Goal: Book appointment/travel/reservation

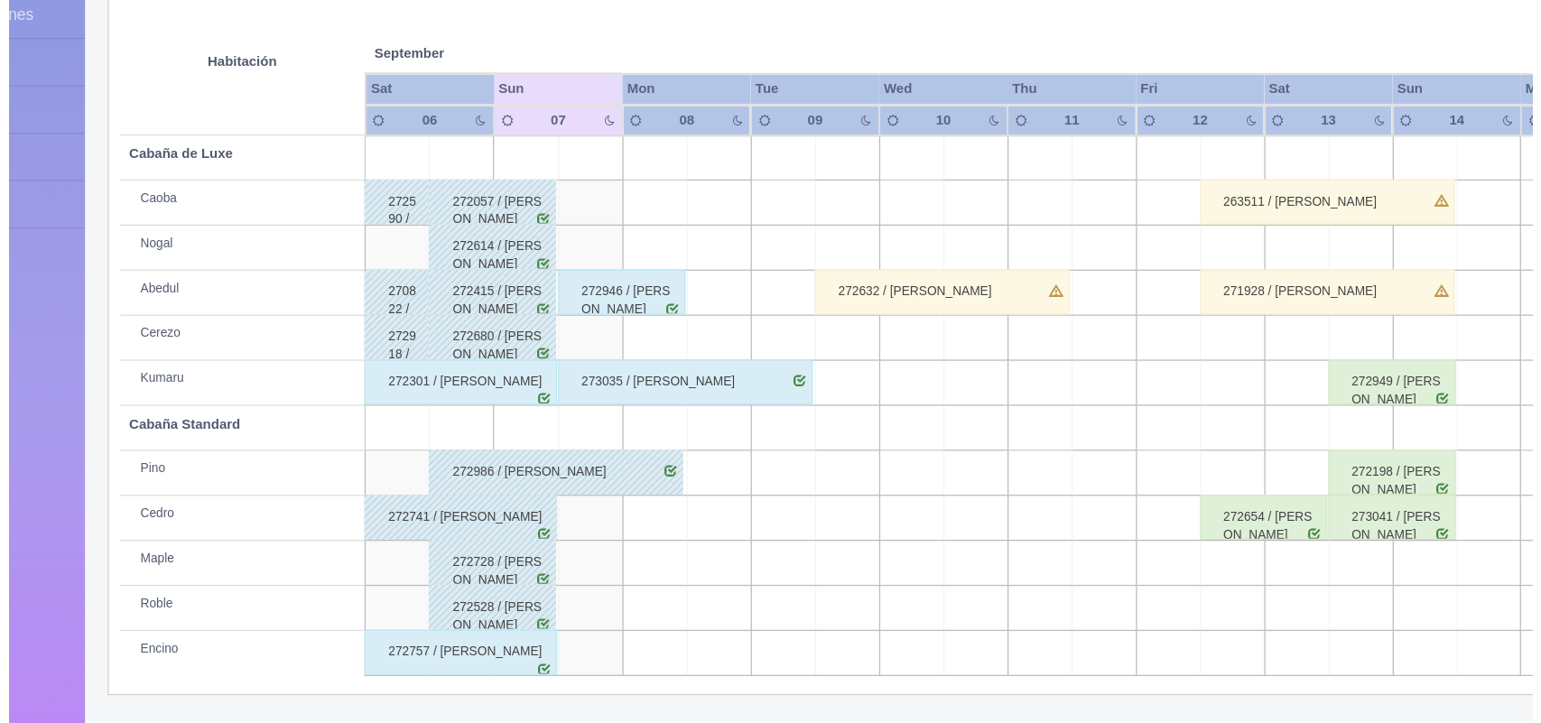
scroll to position [205, 0]
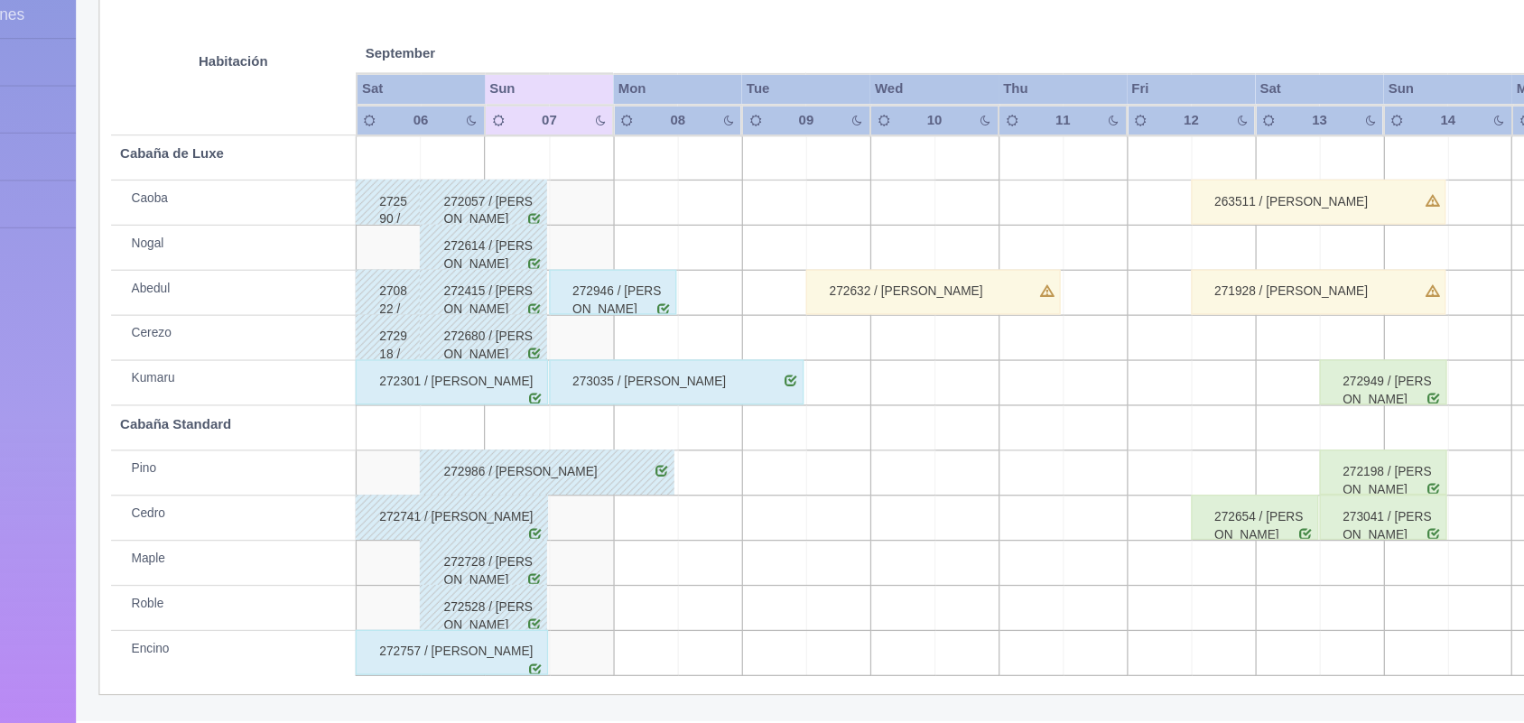
click at [587, 640] on td at bounding box center [603, 631] width 51 height 36
click at [633, 634] on td at bounding box center [654, 631] width 51 height 36
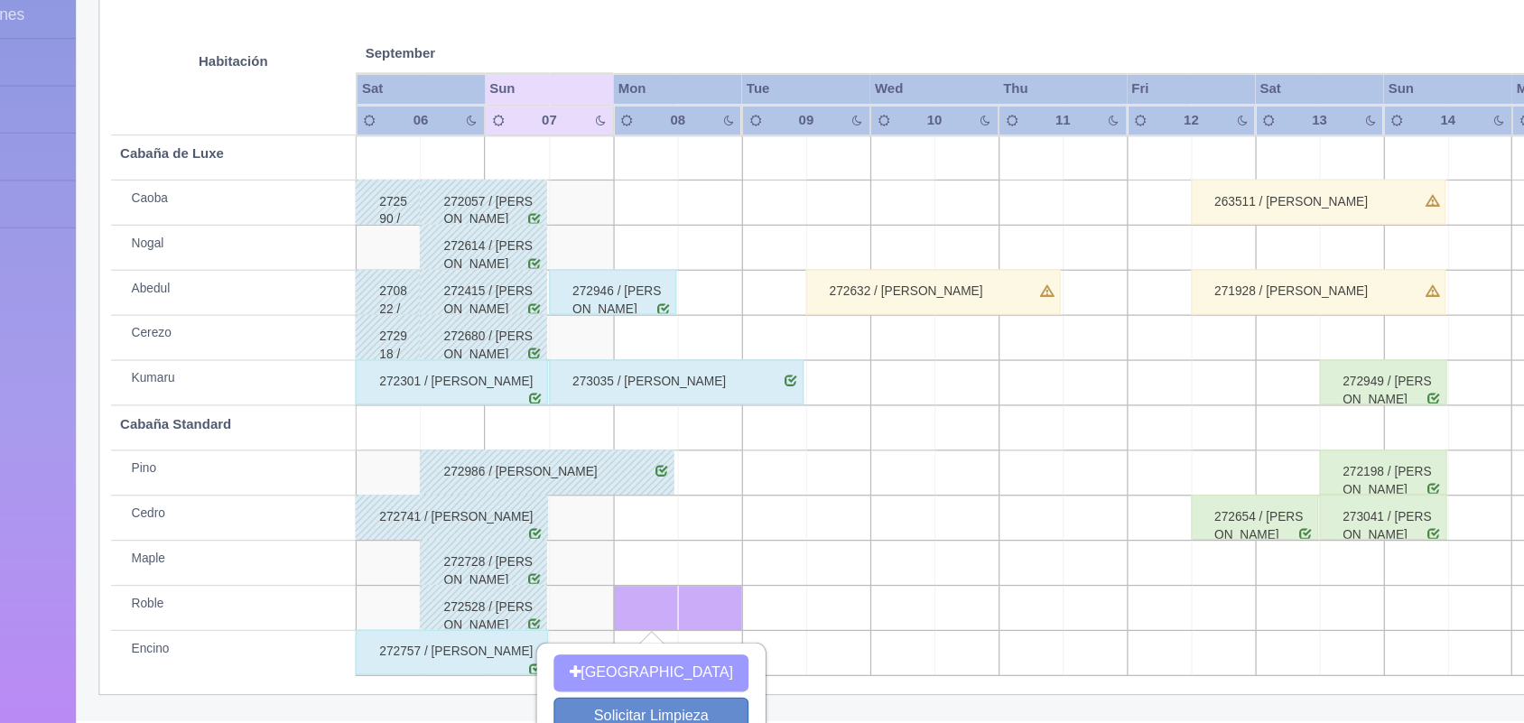
click at [647, 678] on button "[GEOGRAPHIC_DATA]" at bounding box center [659, 683] width 156 height 30
type input "[DATE]"
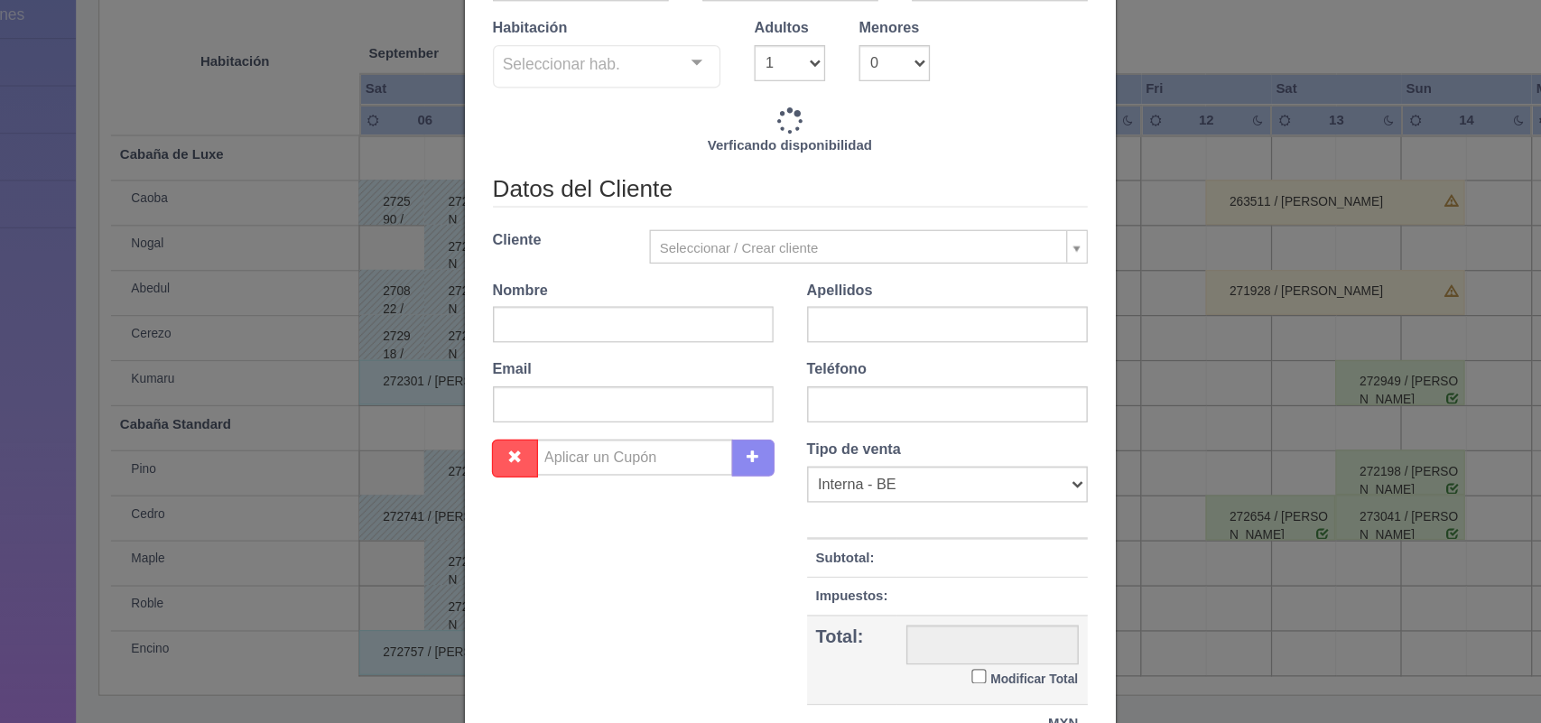
scroll to position [204, 0]
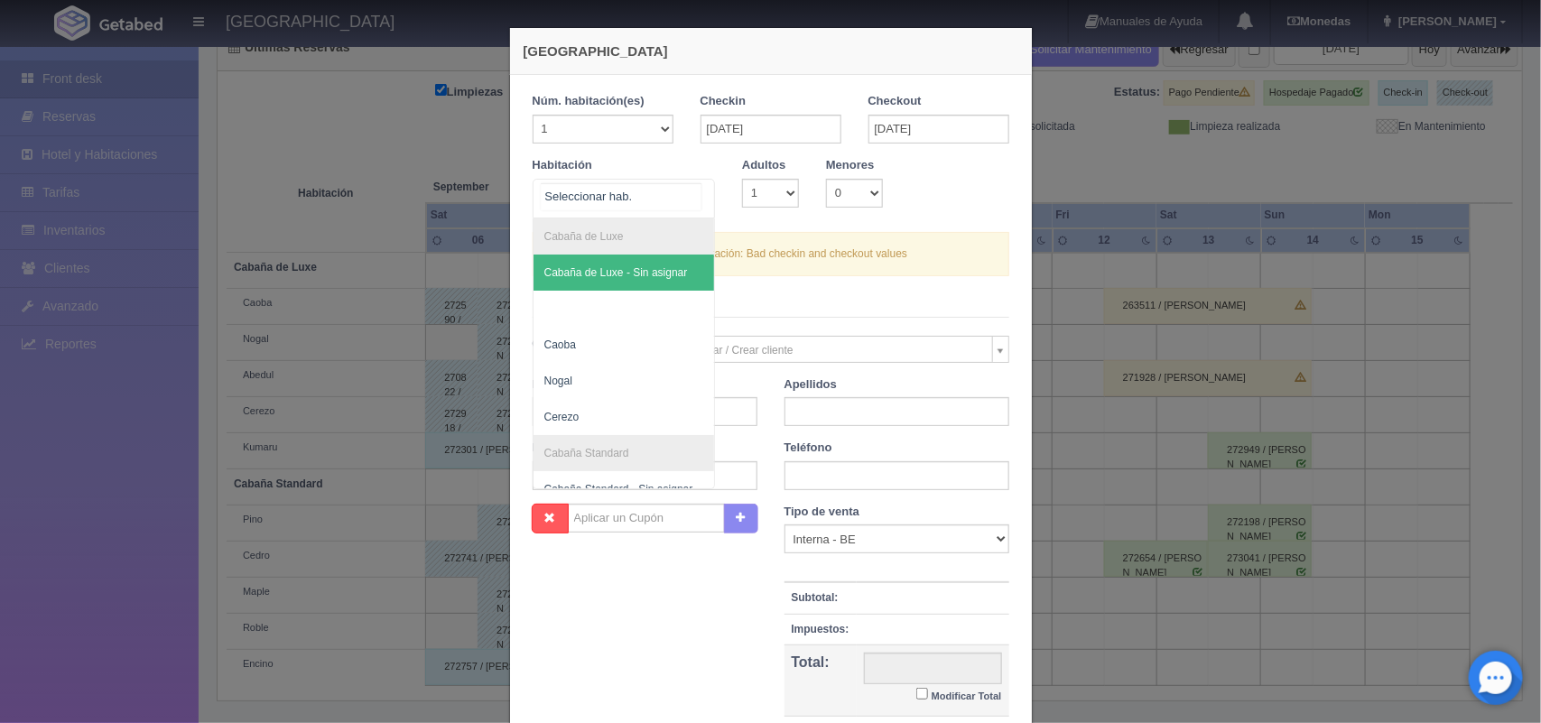
click at [688, 199] on div at bounding box center [696, 193] width 36 height 27
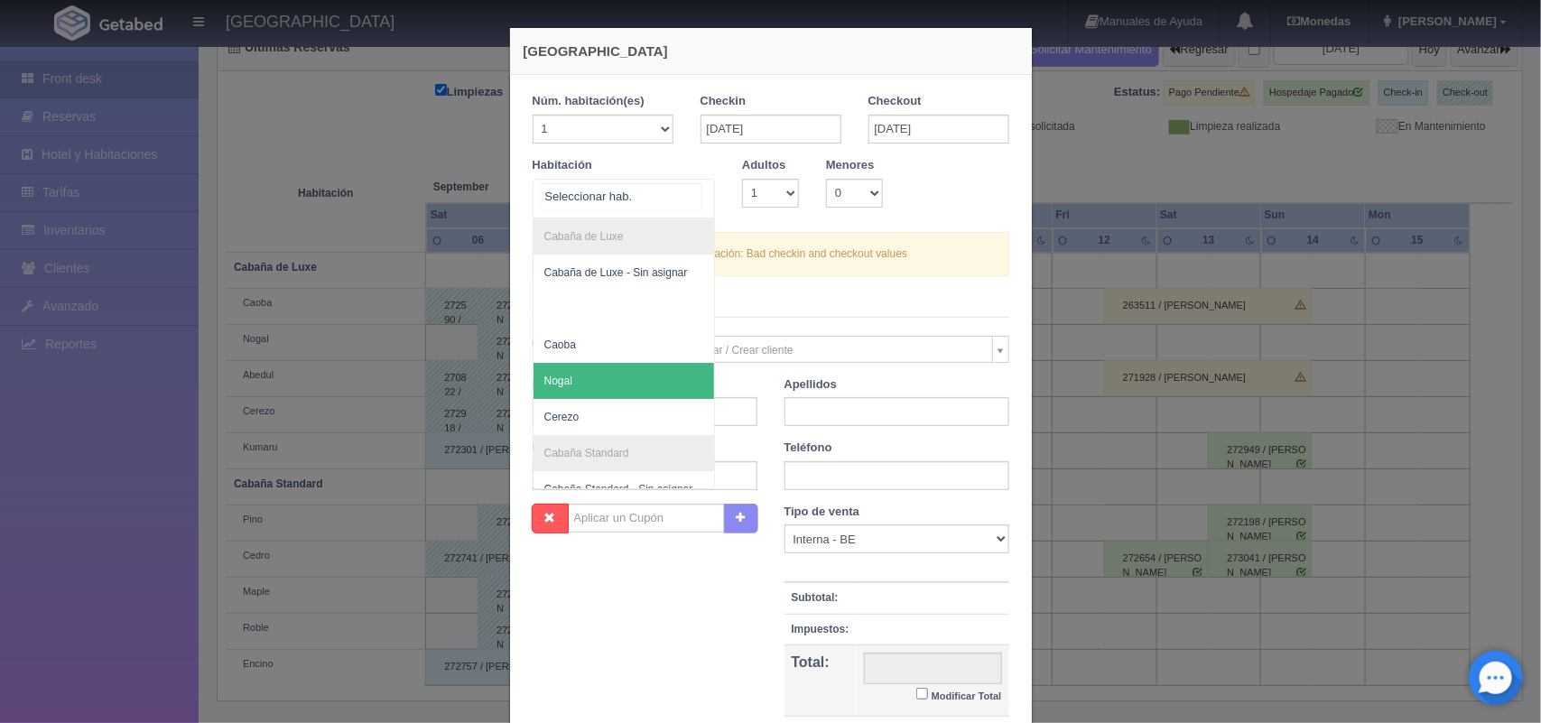
click at [611, 381] on span "Nogal" at bounding box center [623, 381] width 181 height 36
drag, startPoint x: 688, startPoint y: 187, endPoint x: 597, endPoint y: 343, distance: 180.8
click at [597, 218] on div "Cabaña de Luxe Cabaña de Luxe - Sin asignar Caoba Nogal [PERSON_NAME] Cabaña St…" at bounding box center [624, 199] width 183 height 40
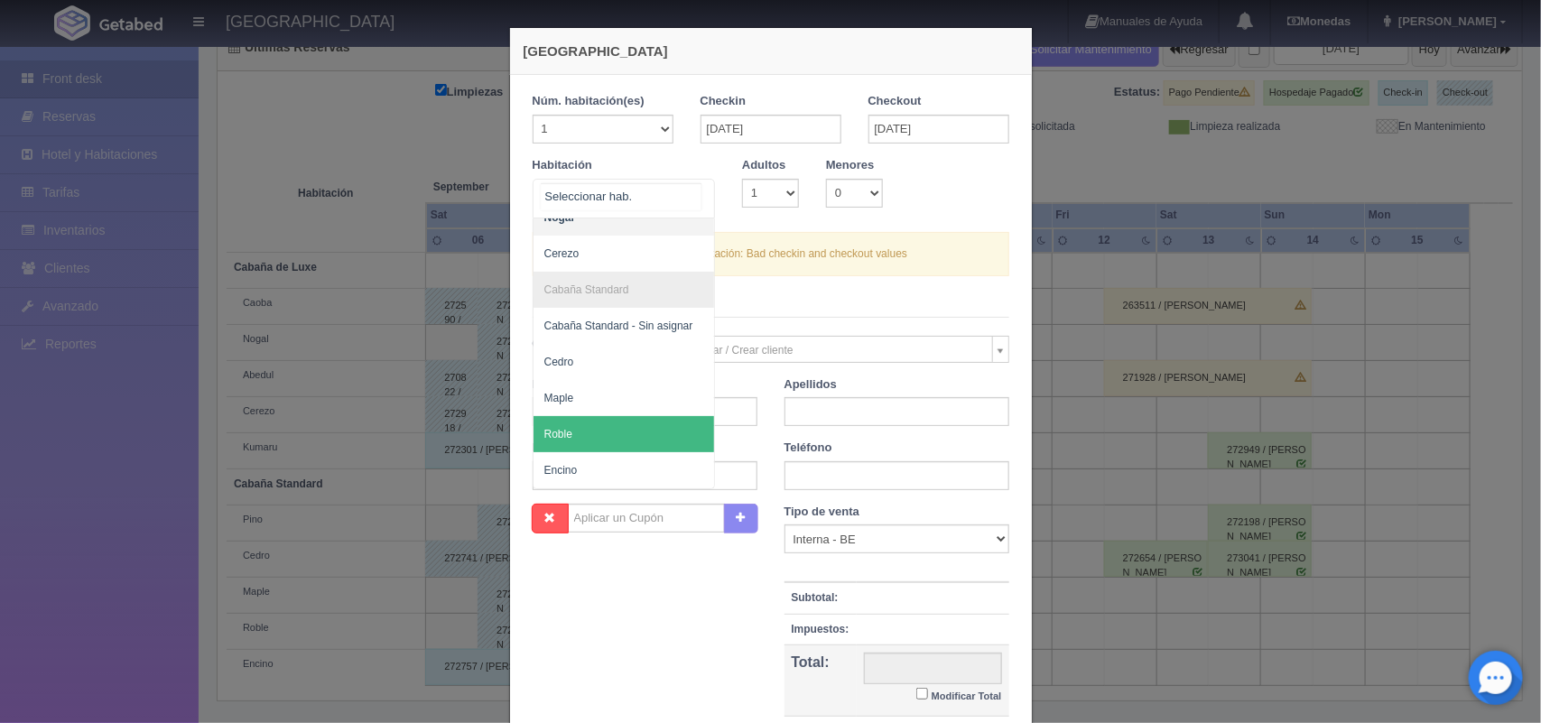
click at [582, 424] on span "Roble" at bounding box center [623, 434] width 181 height 36
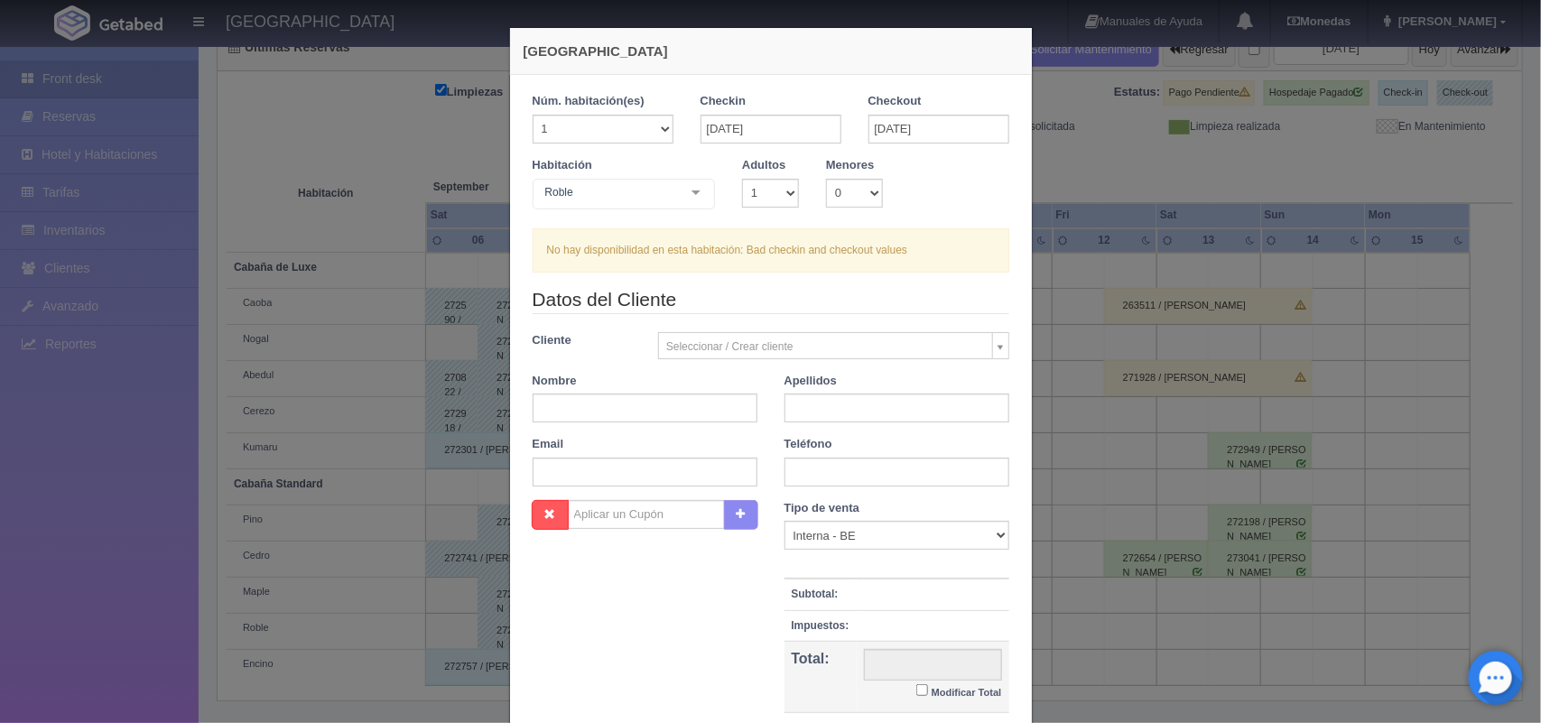
checkbox input "false"
click at [774, 195] on select "1 2 3 4 5 6 7 8 9 10" at bounding box center [770, 193] width 57 height 29
select select "2"
click at [742, 179] on select "1 2 3 4 5 6 7 8 9 10" at bounding box center [770, 193] width 57 height 29
checkbox input "false"
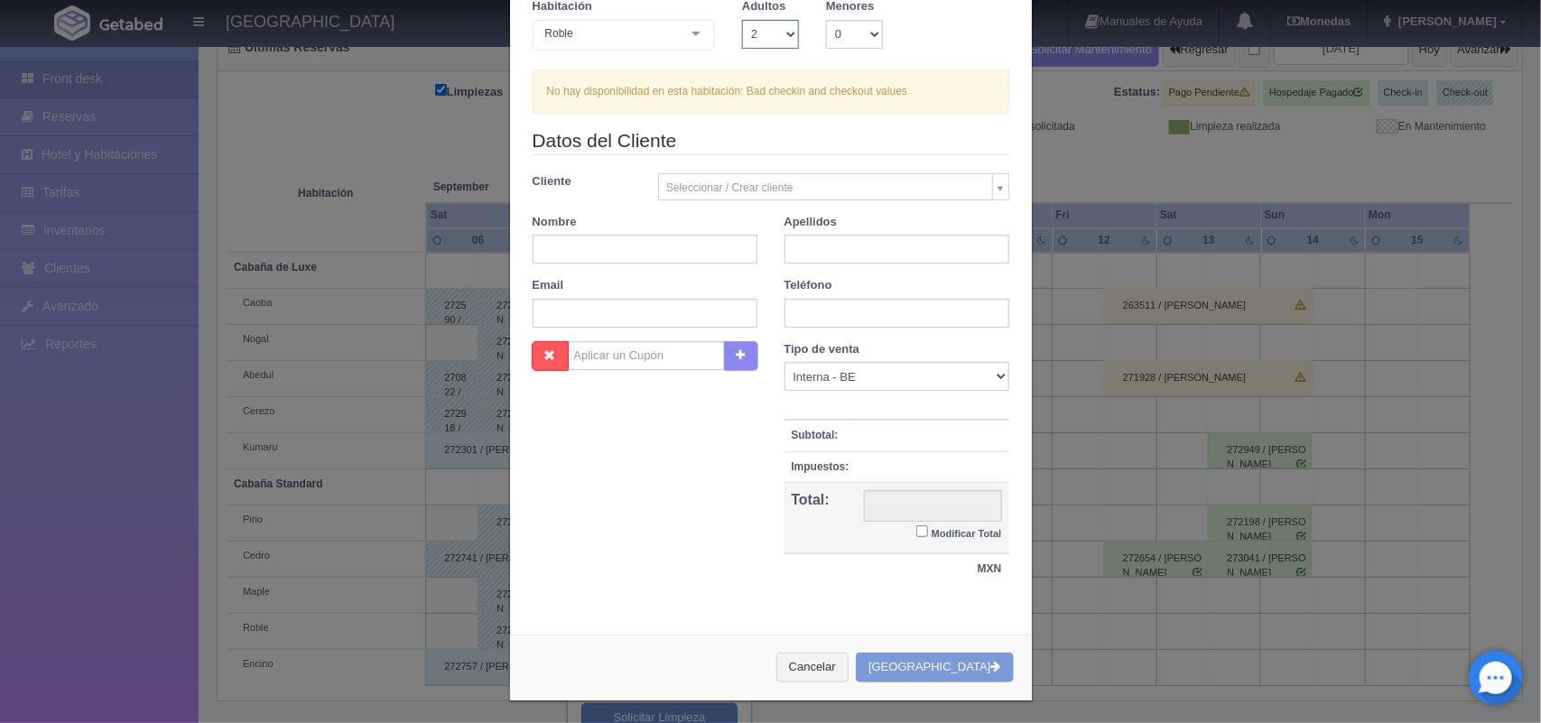
scroll to position [165, 0]
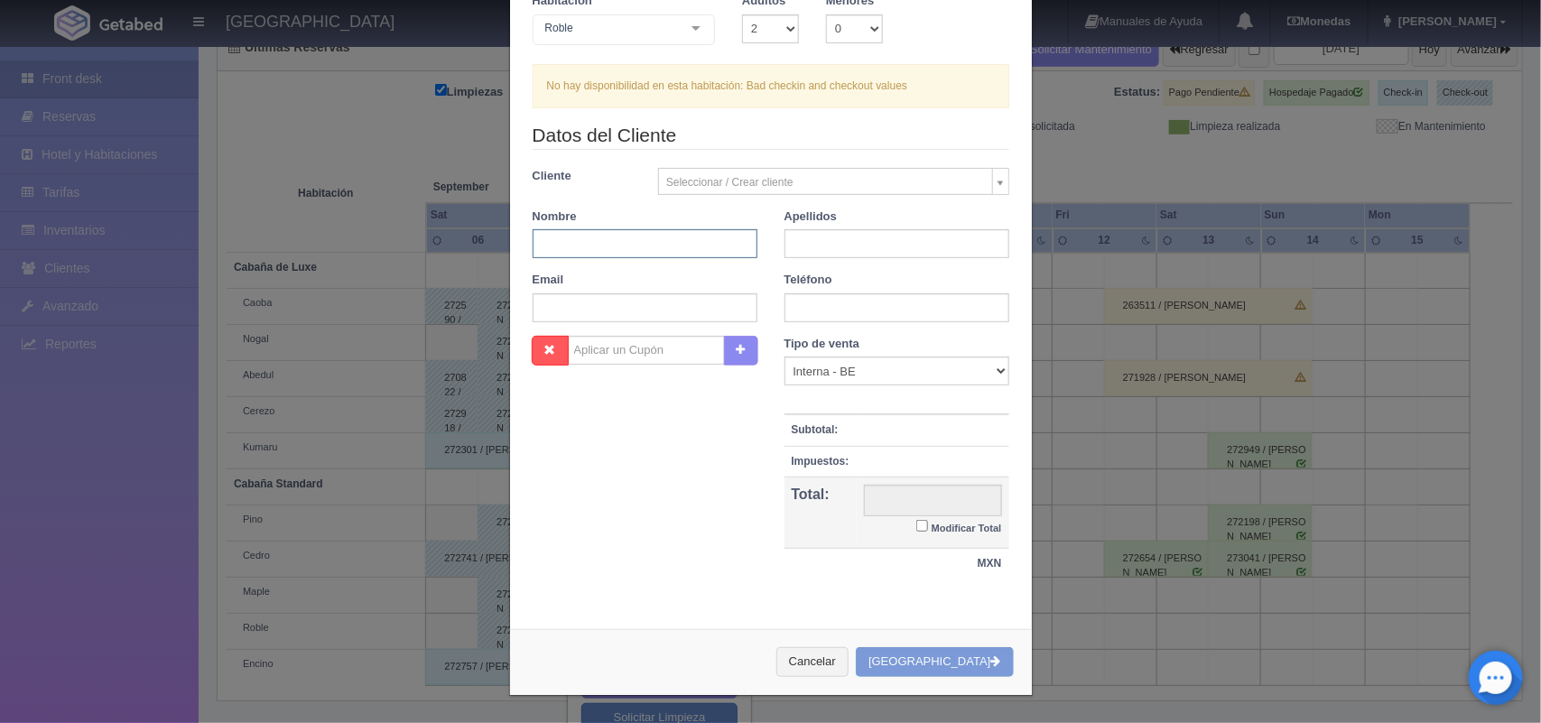
click at [677, 241] on input "text" at bounding box center [645, 243] width 225 height 29
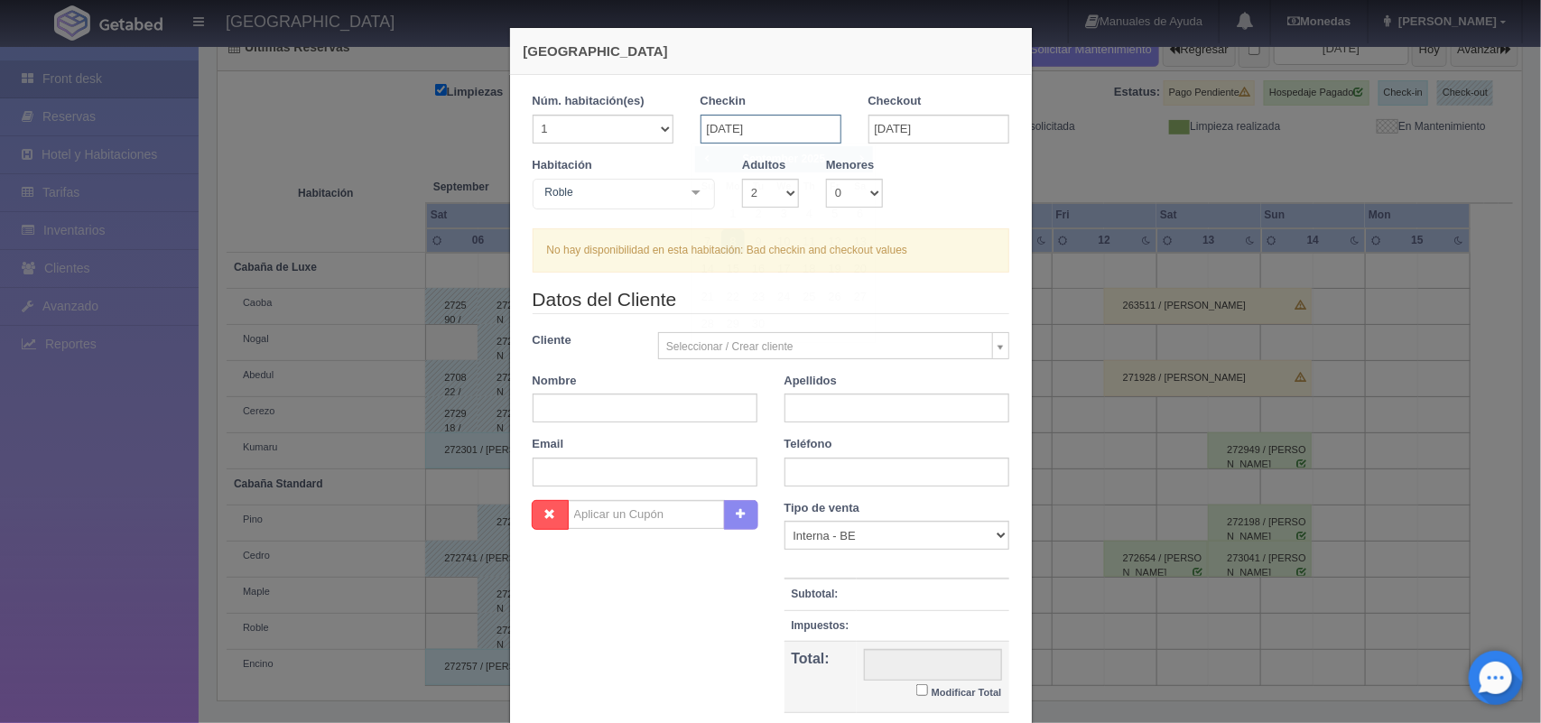
click at [792, 132] on input "[DATE]" at bounding box center [770, 129] width 141 height 29
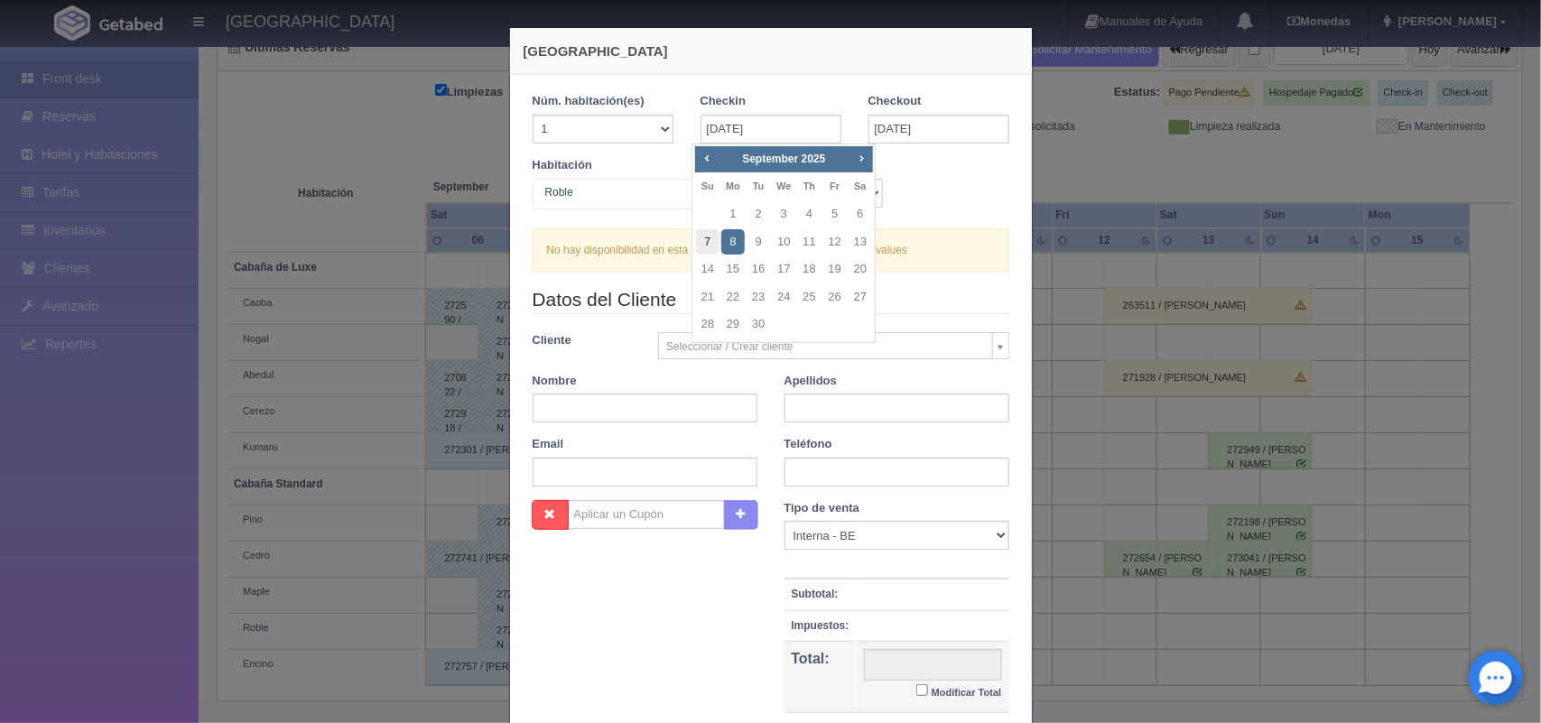
click at [711, 232] on link "7" at bounding box center [707, 242] width 23 height 26
type input "[DATE]"
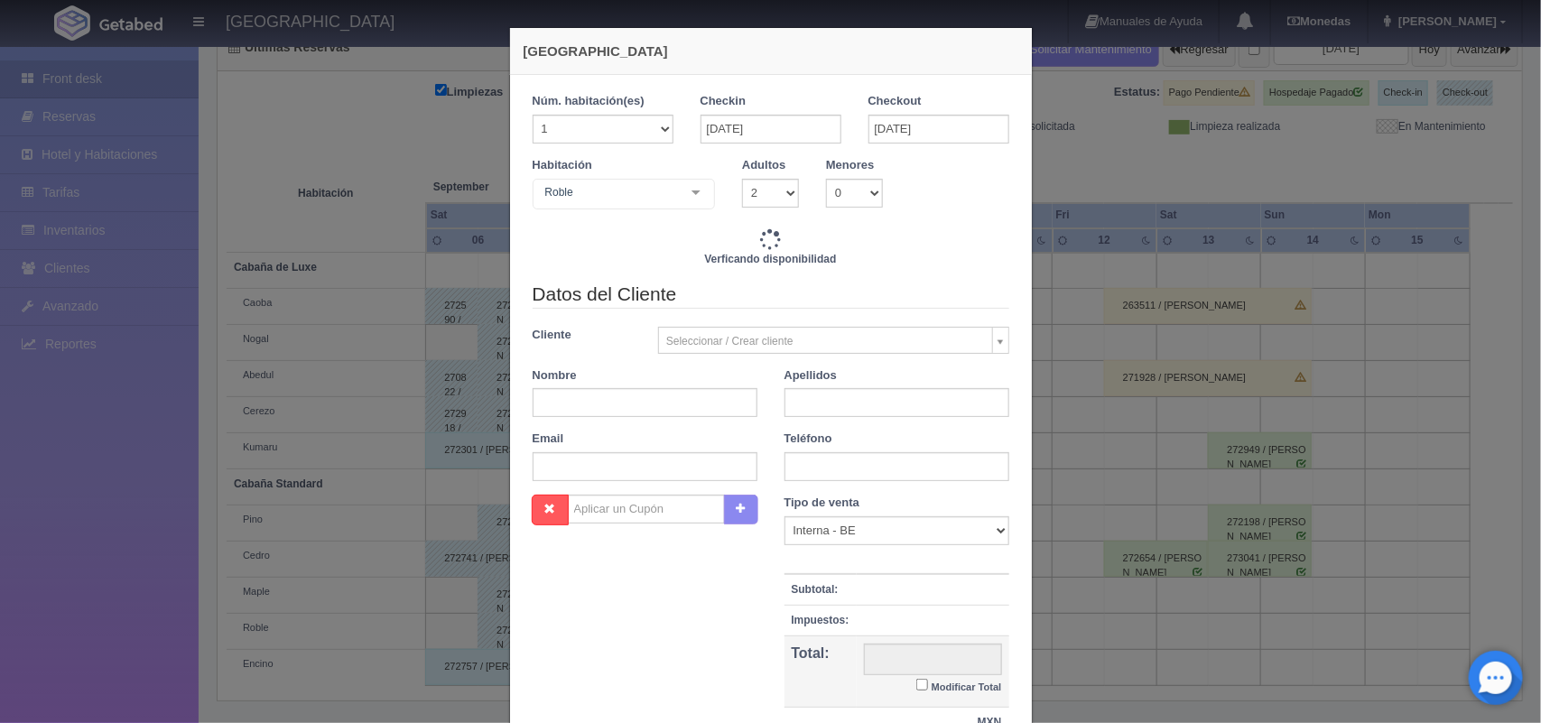
checkbox input "false"
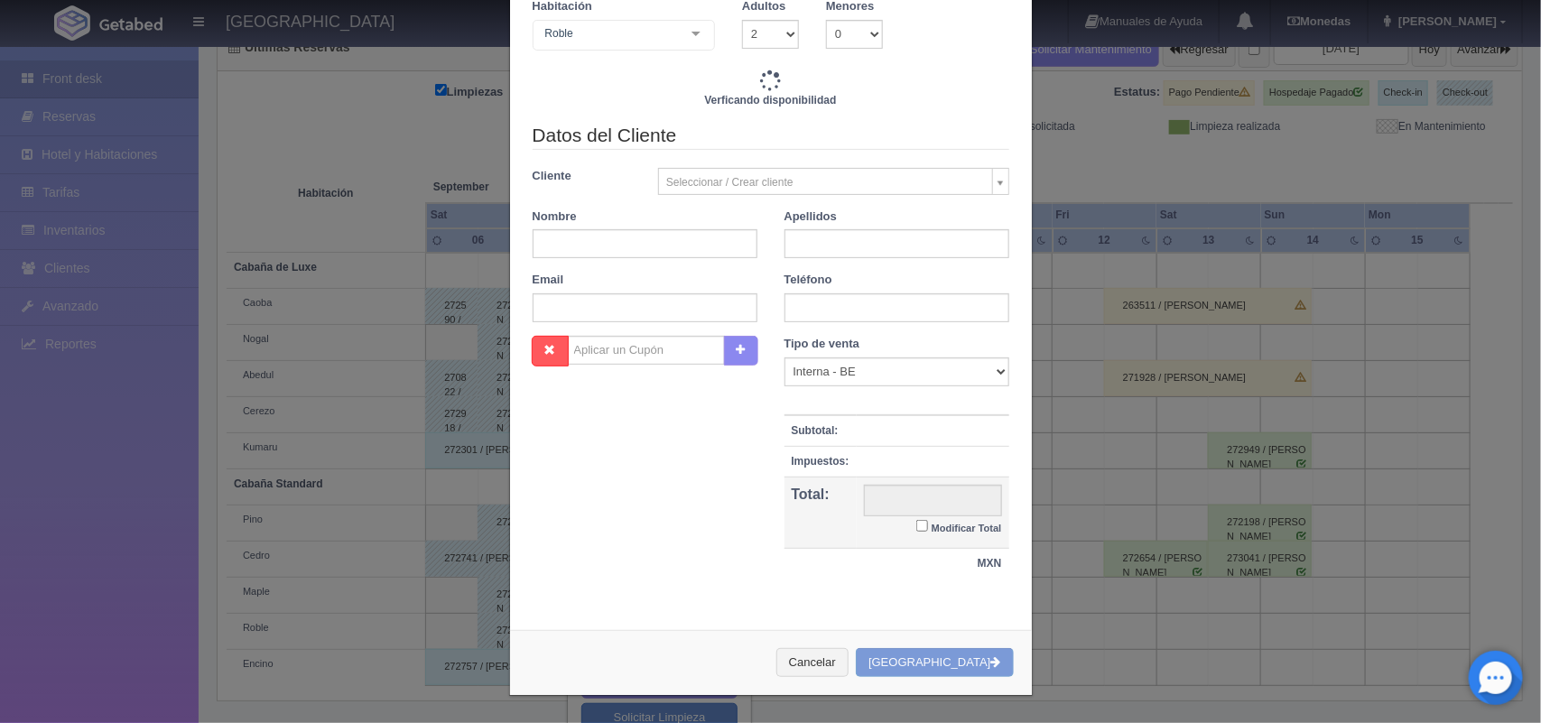
type input "1600.00"
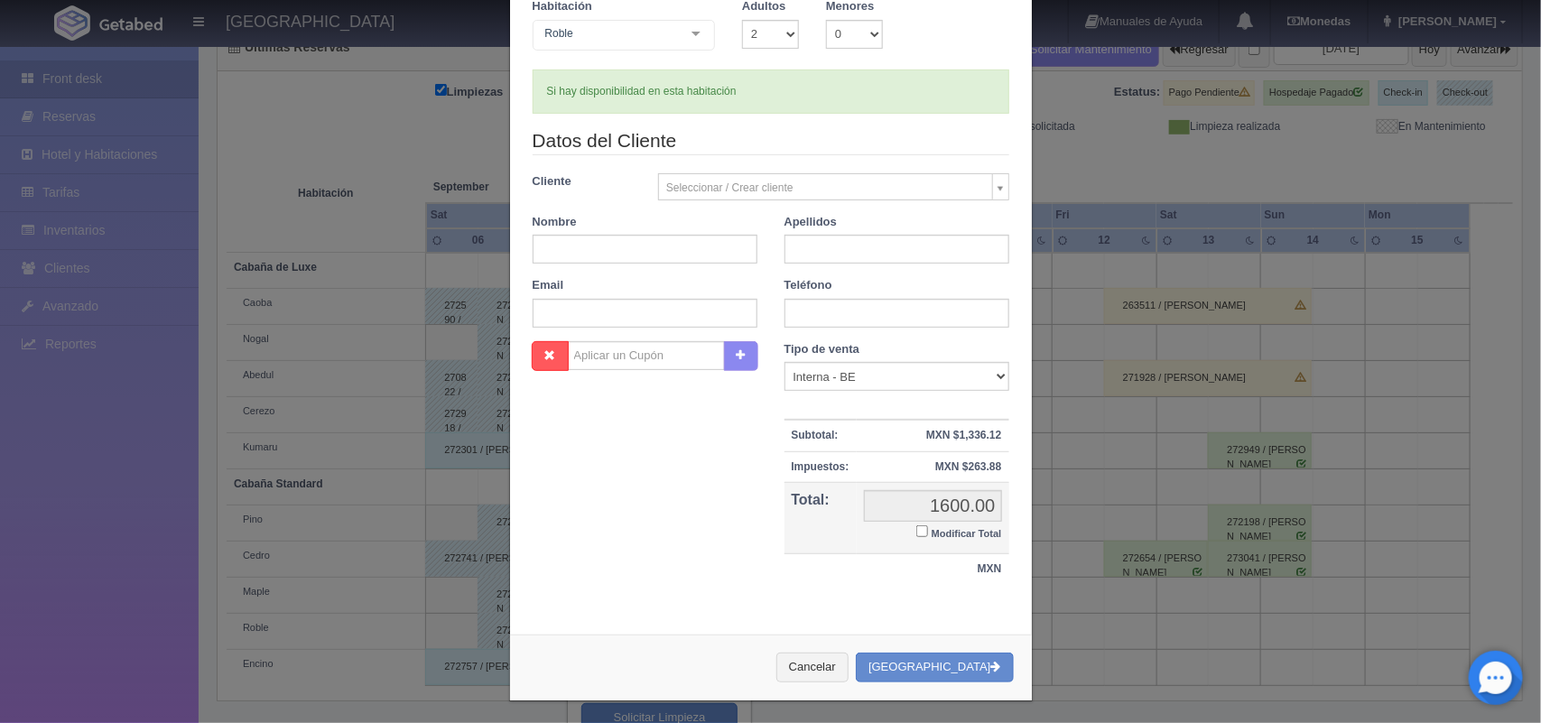
scroll to position [165, 0]
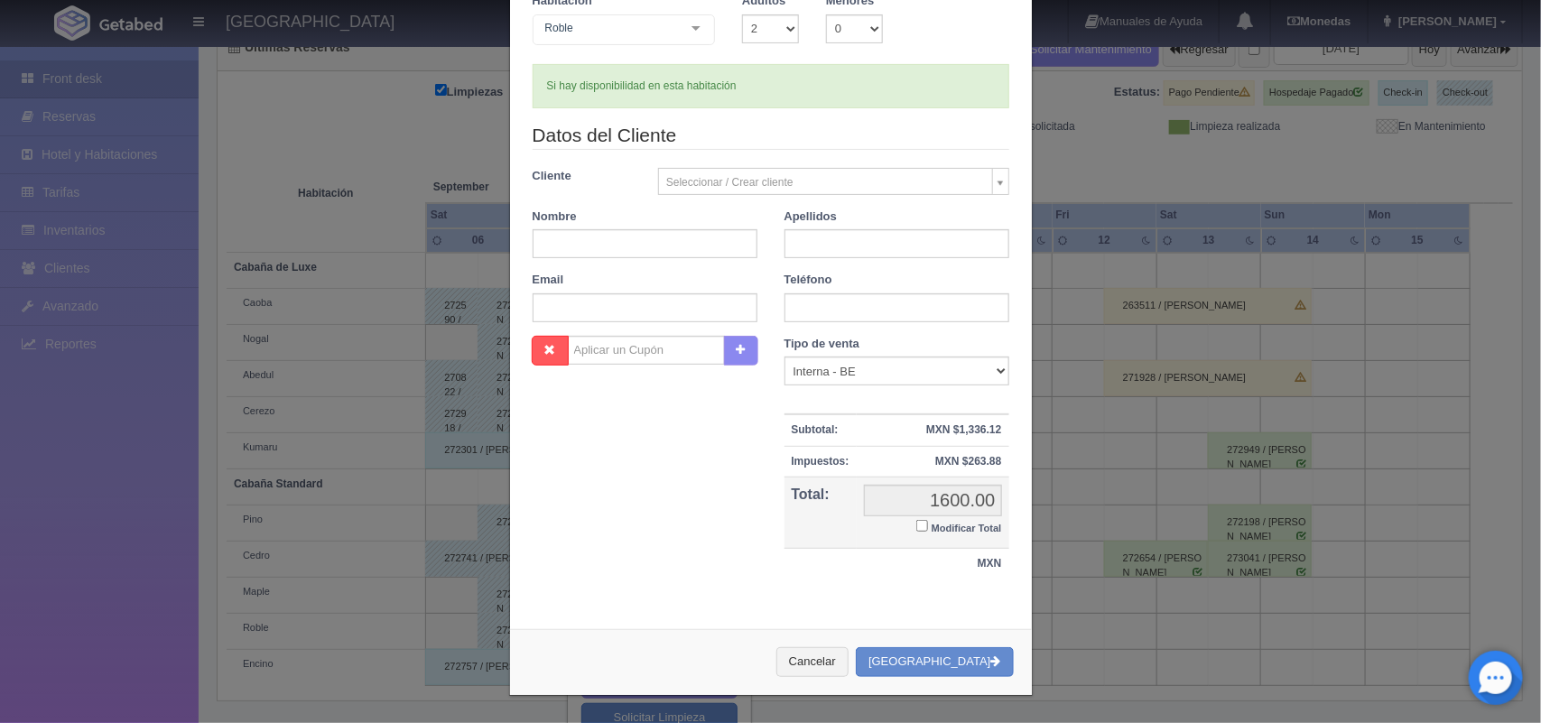
checkbox input "false"
click at [620, 244] on input "text" at bounding box center [645, 243] width 225 height 29
type input "[PERSON_NAME]"
click at [835, 230] on input "text" at bounding box center [896, 243] width 225 height 29
type input "[PERSON_NAME]"
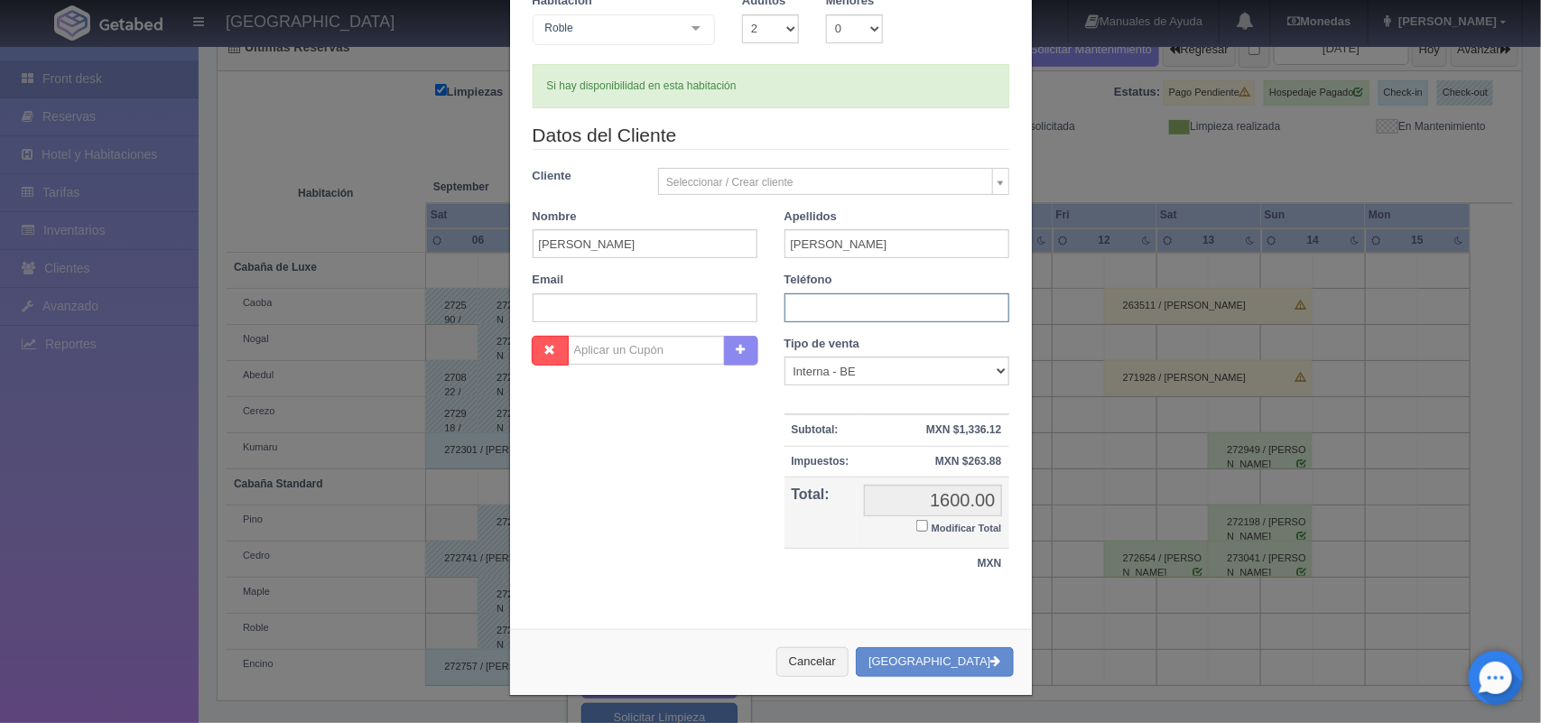
click at [858, 307] on input "text" at bounding box center [896, 307] width 225 height 29
type input "5564043776"
click at [916, 528] on input "Modificar Total" at bounding box center [922, 526] width 12 height 12
checkbox input "true"
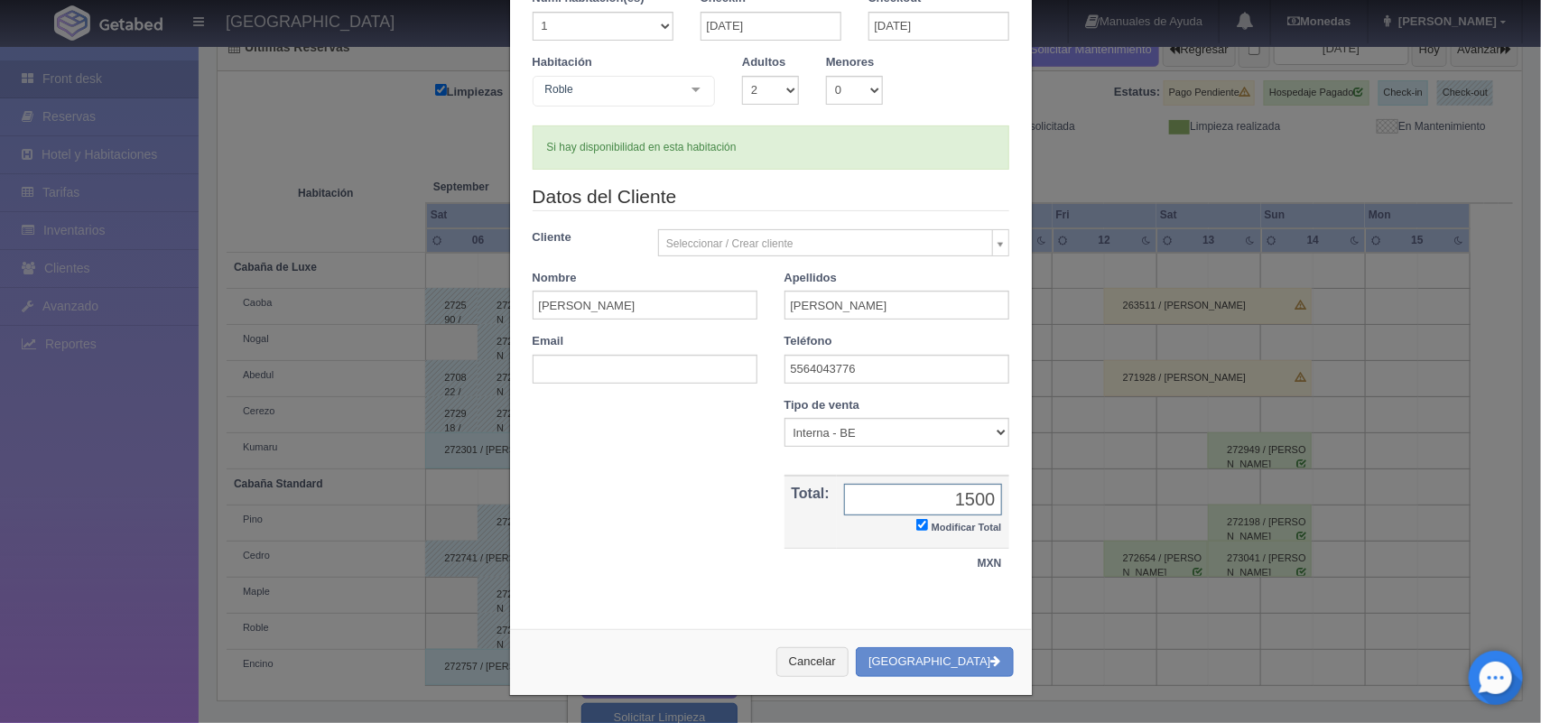
type input "1500.00"
click at [955, 670] on button "[GEOGRAPHIC_DATA]" at bounding box center [934, 663] width 157 height 30
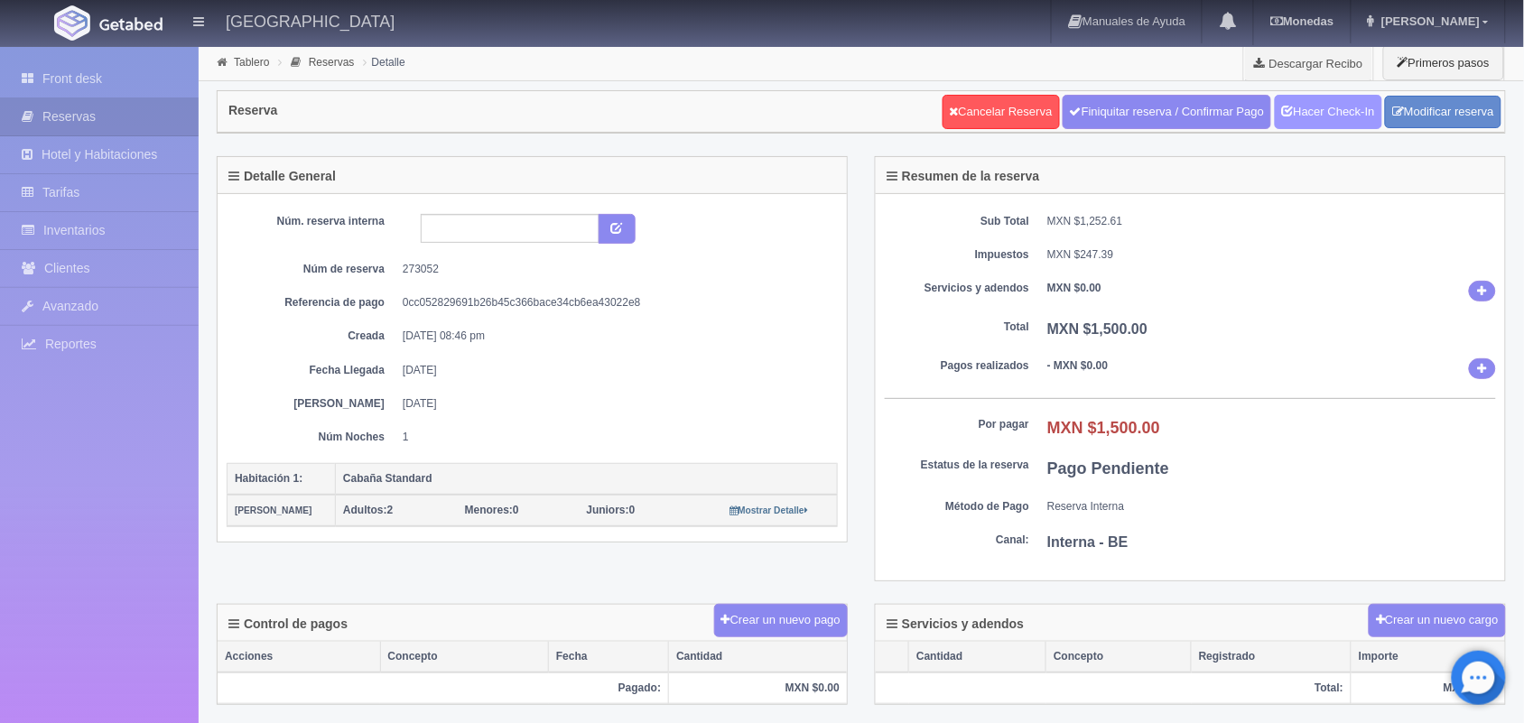
click at [1337, 116] on link "Hacer Check-In" at bounding box center [1328, 112] width 107 height 34
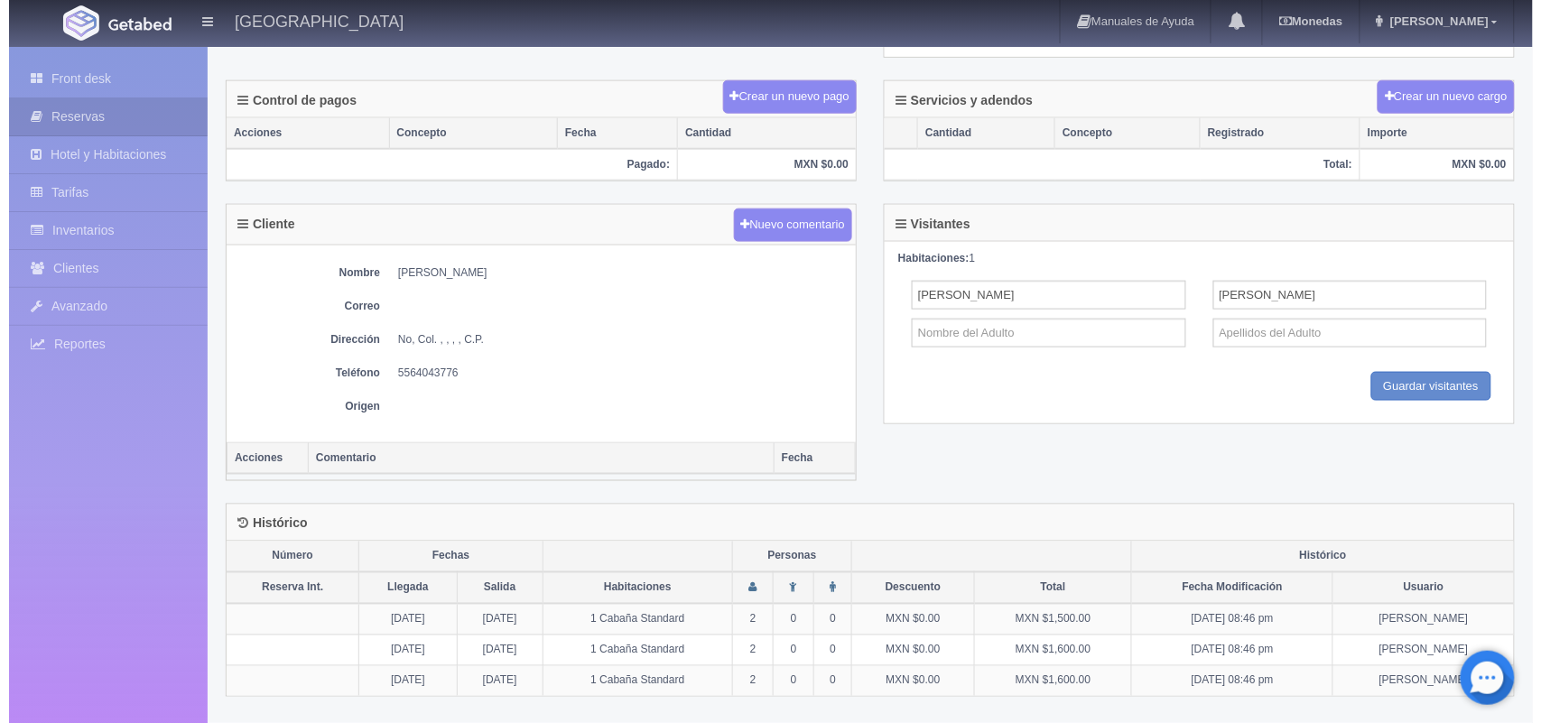
scroll to position [524, 0]
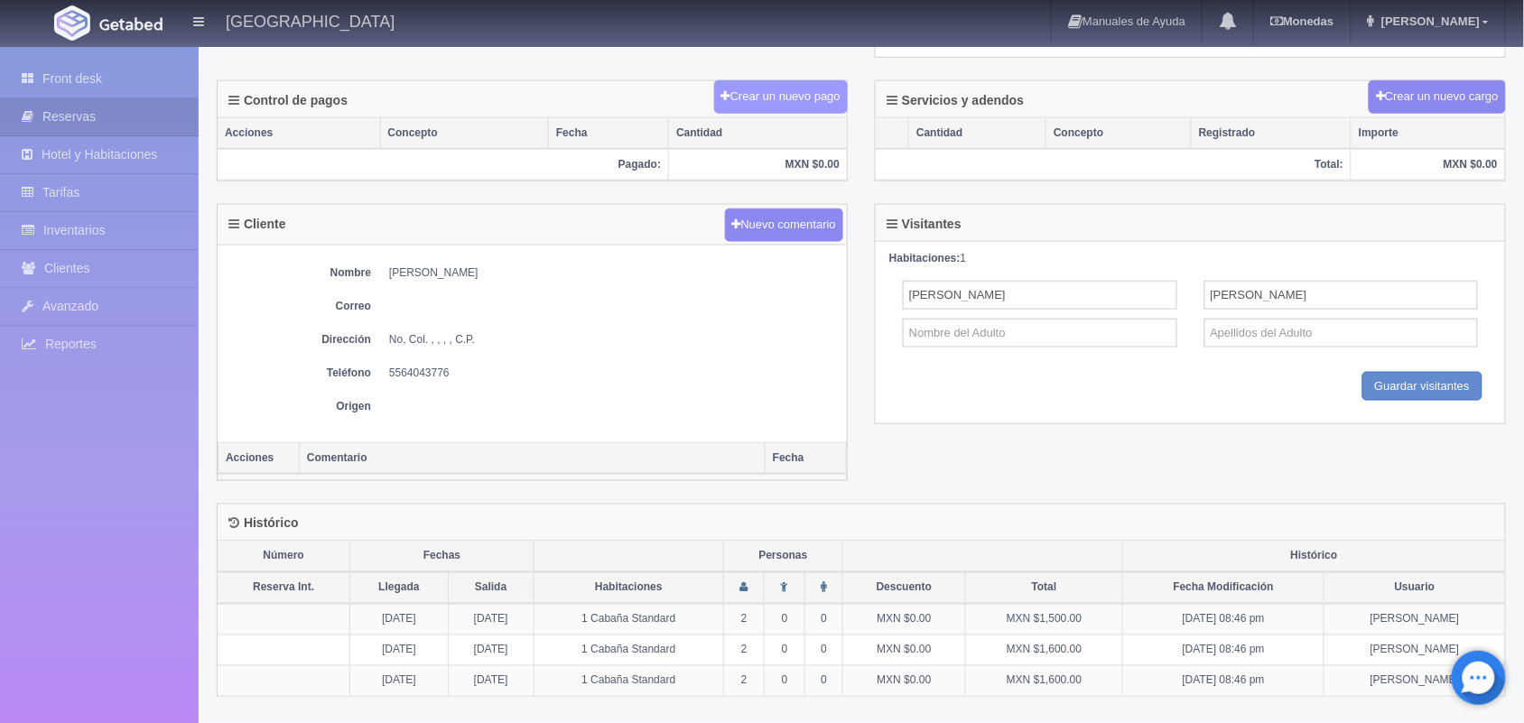
click at [785, 109] on button "Crear un nuevo pago" at bounding box center [781, 96] width 134 height 33
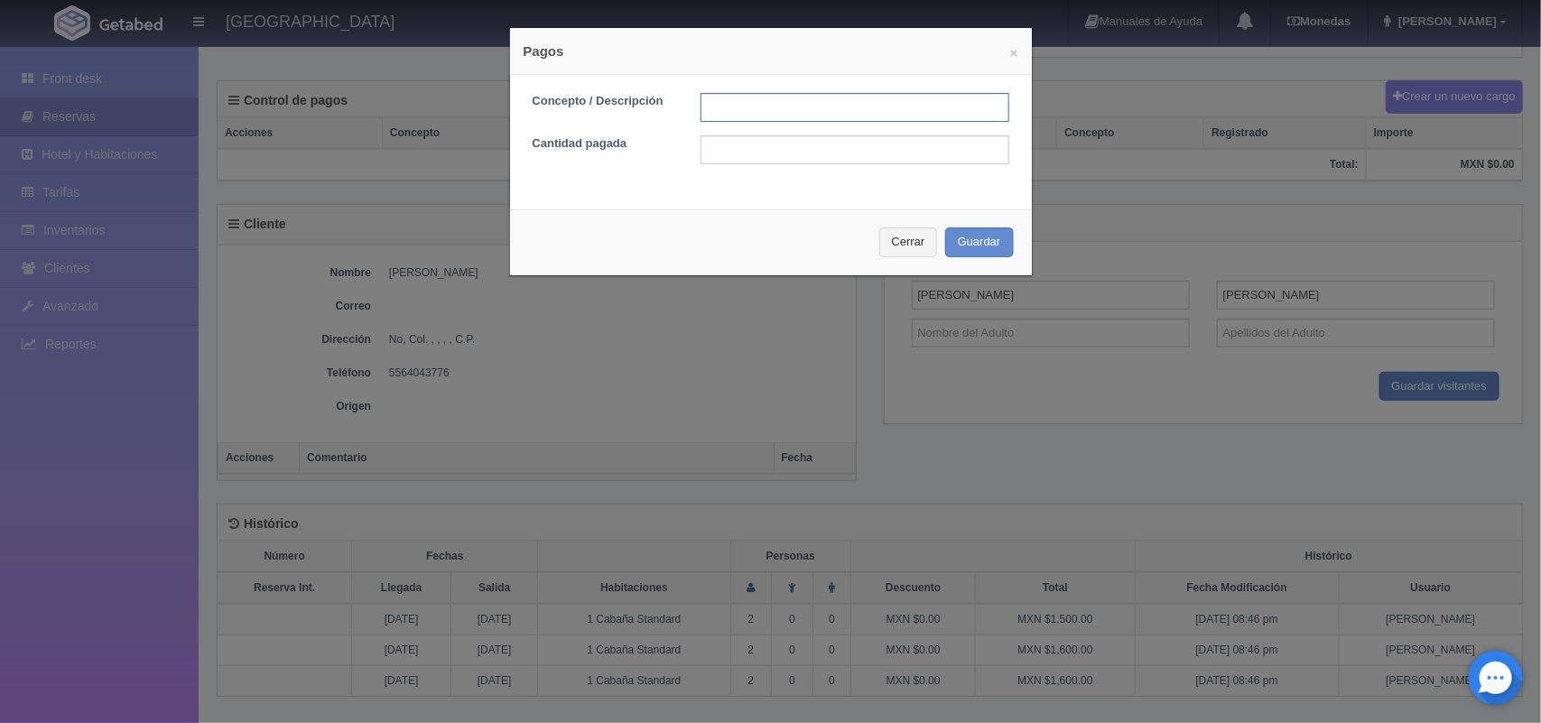
click at [759, 109] on input "text" at bounding box center [854, 107] width 309 height 29
type input "Pago transferencia"
click at [737, 167] on div "Concepto / Descripción Pago transferencia Cantidad pagada" at bounding box center [771, 135] width 522 height 121
click at [728, 156] on input "text" at bounding box center [854, 149] width 309 height 29
type input "1500.00"
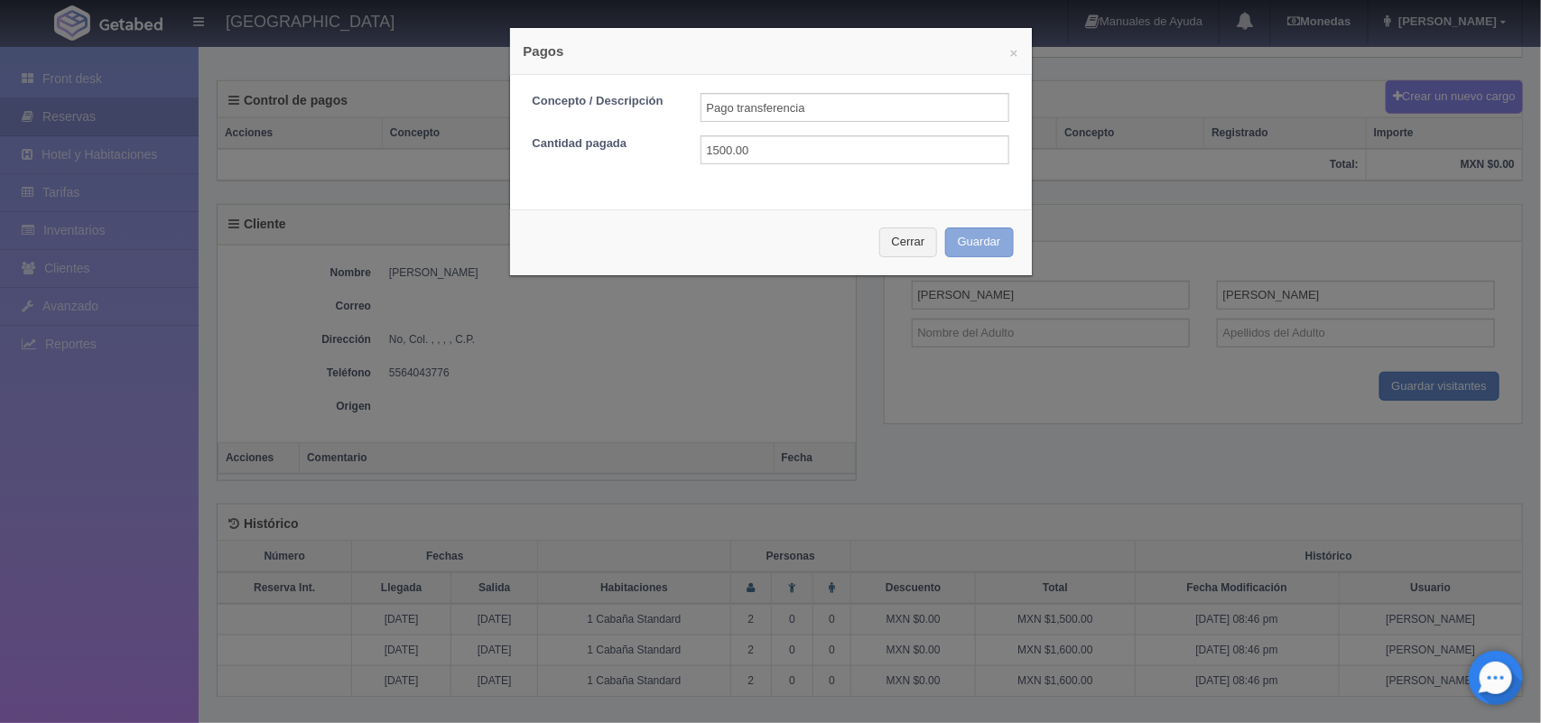
click at [954, 250] on button "Guardar" at bounding box center [979, 242] width 69 height 30
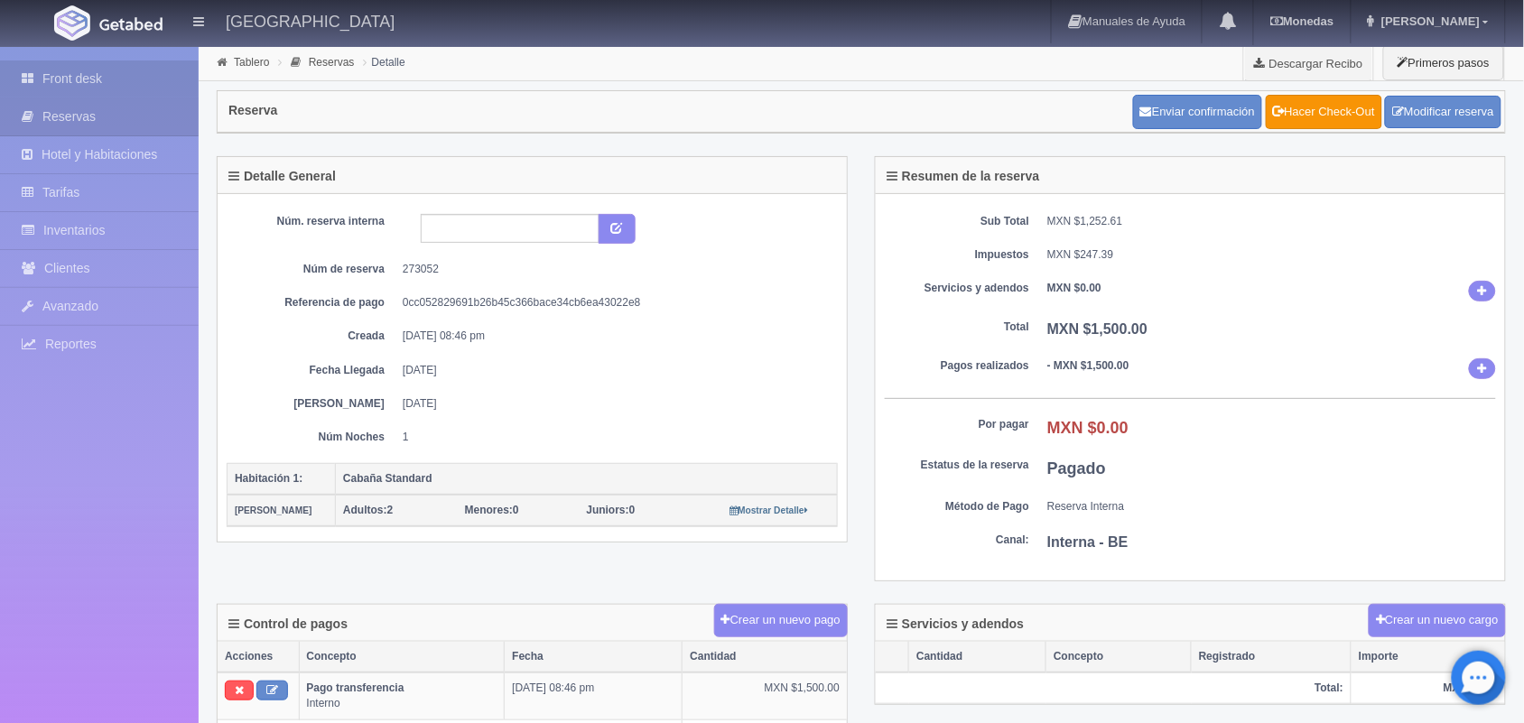
click at [97, 93] on link "Front desk" at bounding box center [99, 78] width 199 height 37
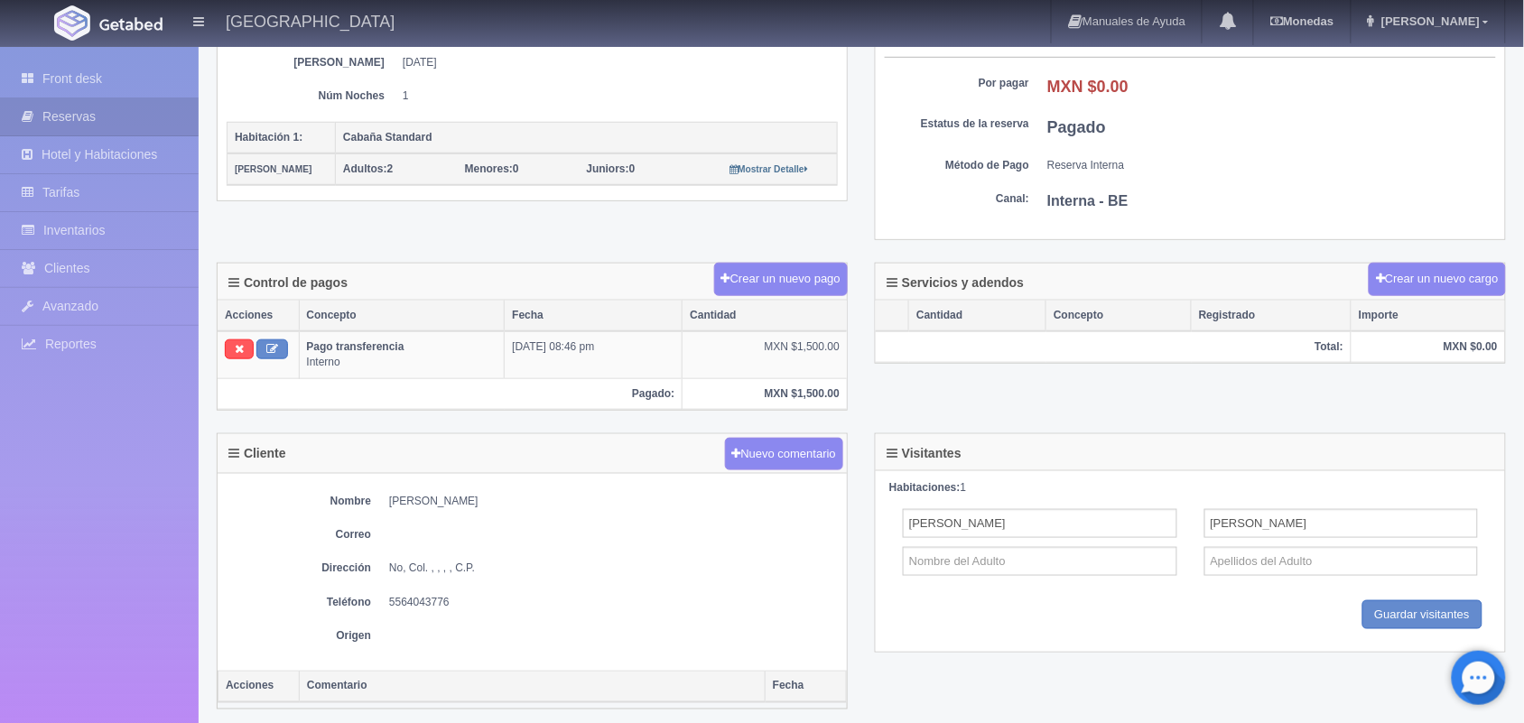
scroll to position [343, 0]
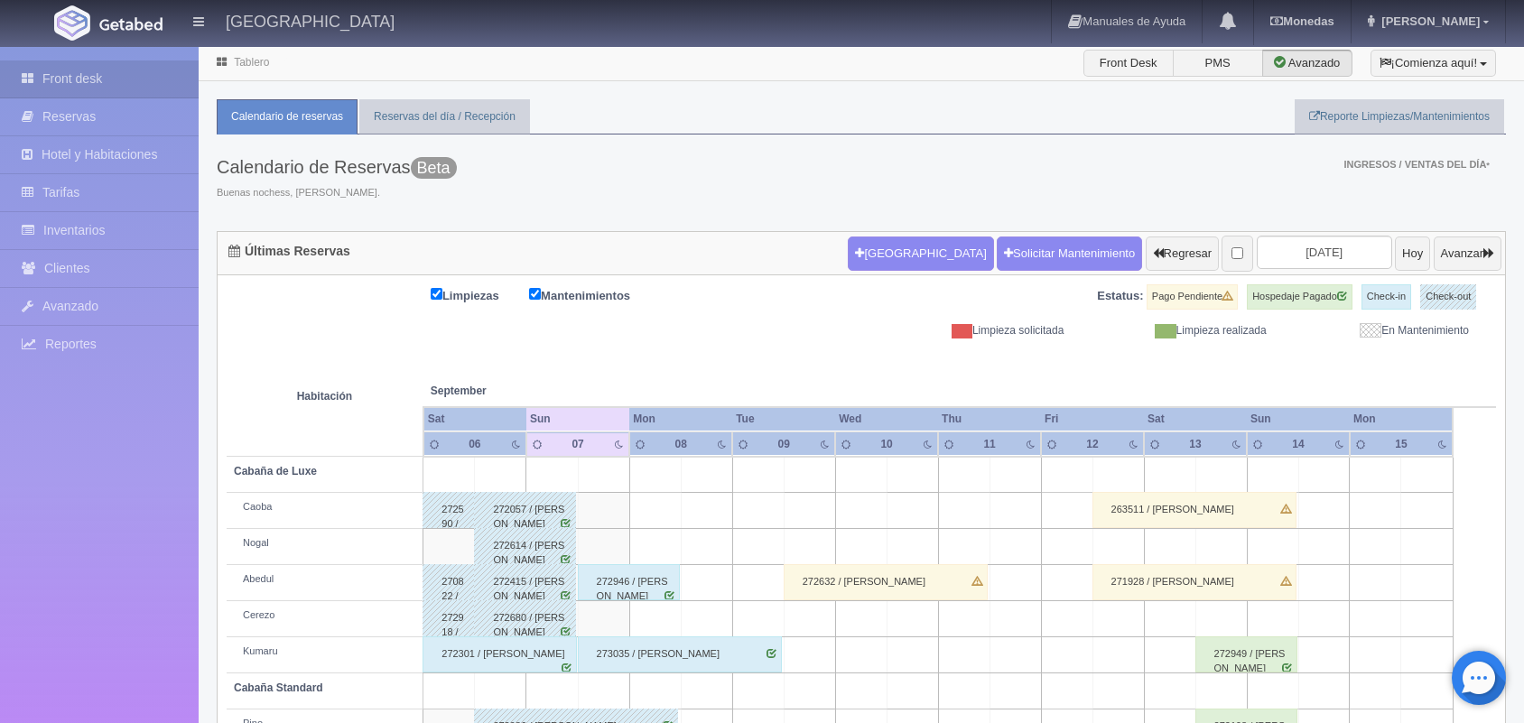
scroll to position [205, 0]
